Goal: Task Accomplishment & Management: Use online tool/utility

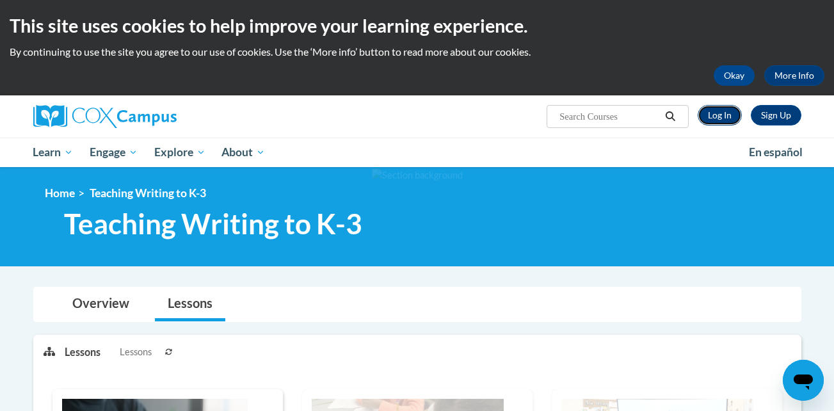
click at [721, 120] on link "Log In" at bounding box center [719, 115] width 44 height 20
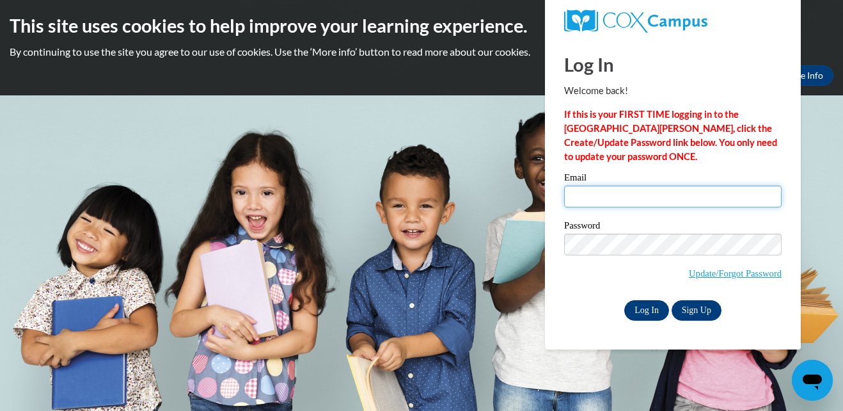
type input "kmitchell-howard@tiger.brenau.edu"
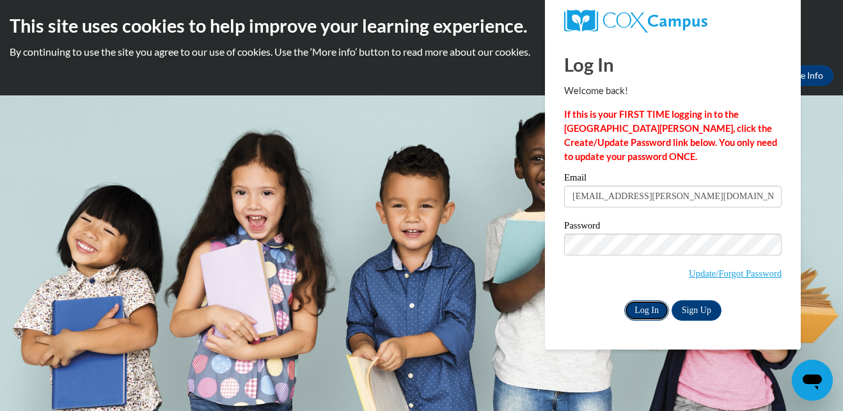
click at [638, 310] on input "Log In" at bounding box center [646, 310] width 45 height 20
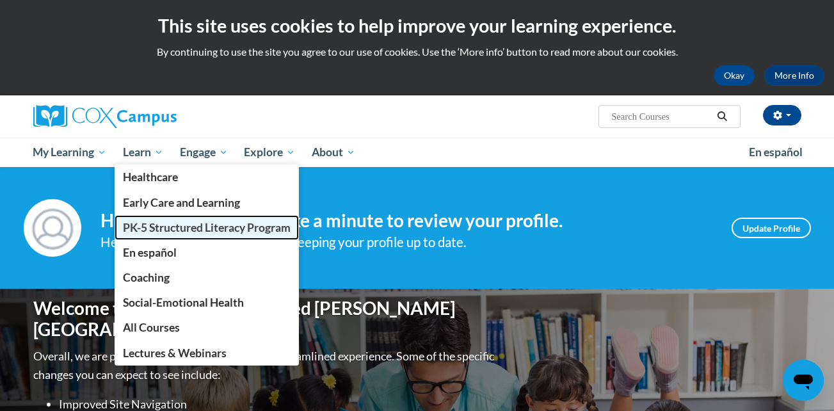
click at [159, 221] on span "PK-5 Structured Literacy Program" at bounding box center [207, 227] width 168 height 13
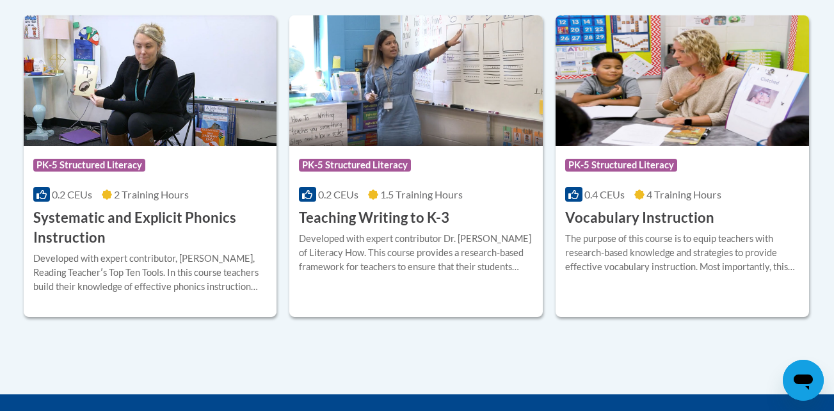
scroll to position [1536, 0]
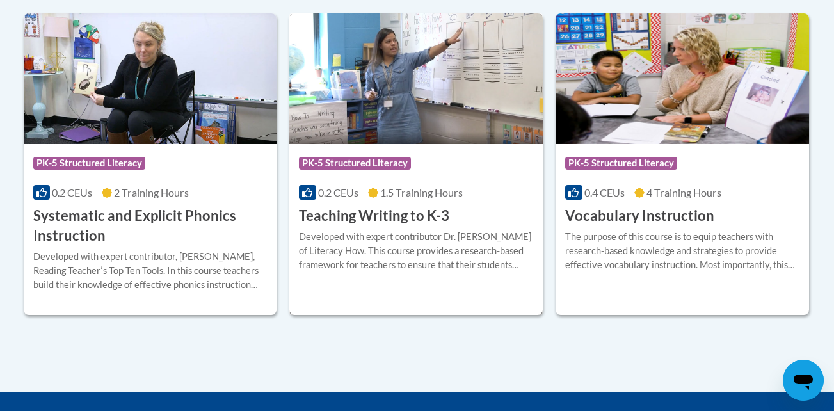
click at [411, 219] on h3 "Teaching Writing to K-3" at bounding box center [374, 216] width 150 height 20
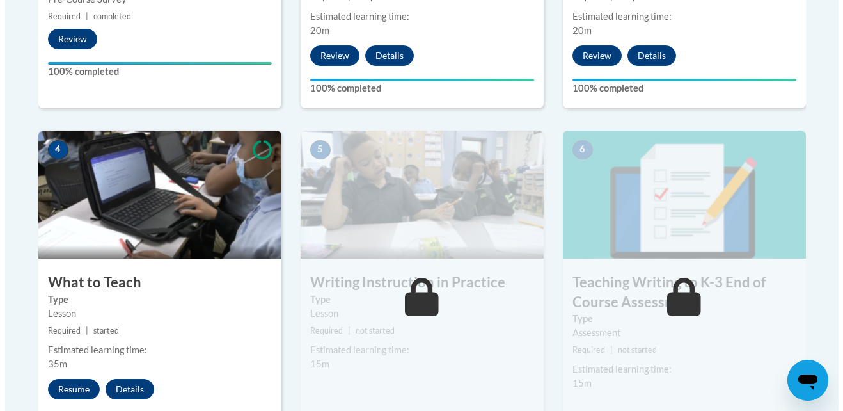
scroll to position [665, 0]
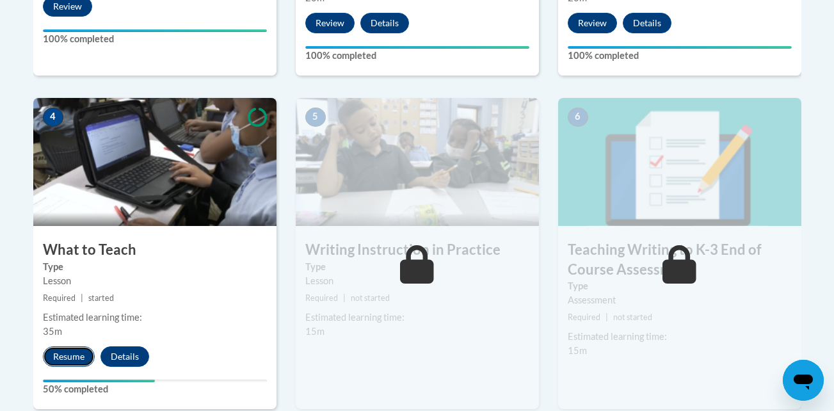
click at [65, 354] on button "Resume" at bounding box center [69, 356] width 52 height 20
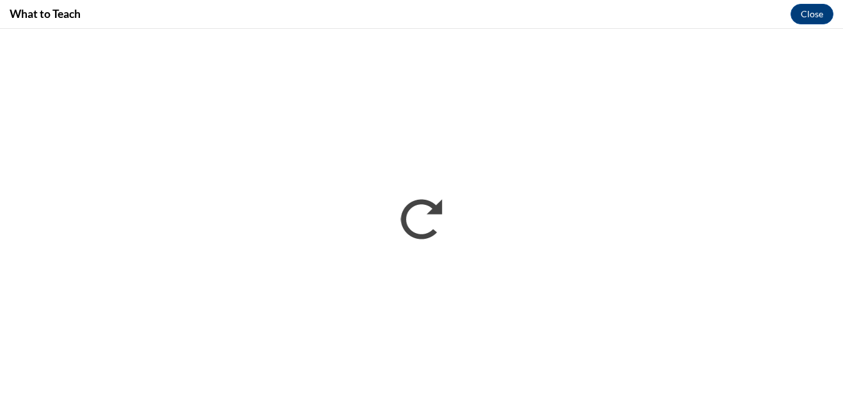
scroll to position [0, 0]
